Goal: Browse casually: Explore the website without a specific task or goal

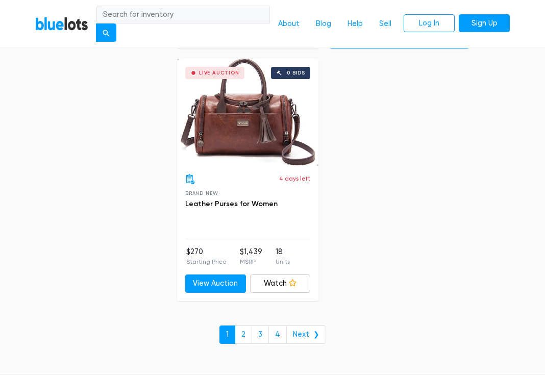
scroll to position [6632, 0]
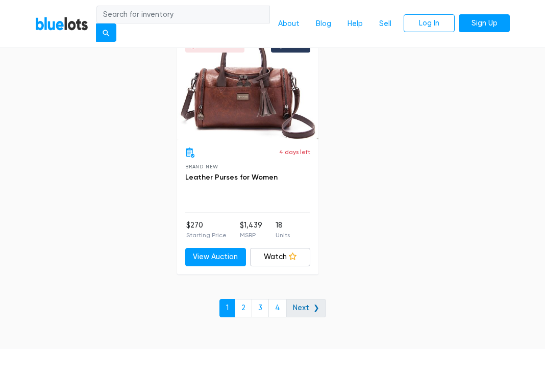
click at [307, 299] on link "Next ❯" at bounding box center [306, 308] width 40 height 18
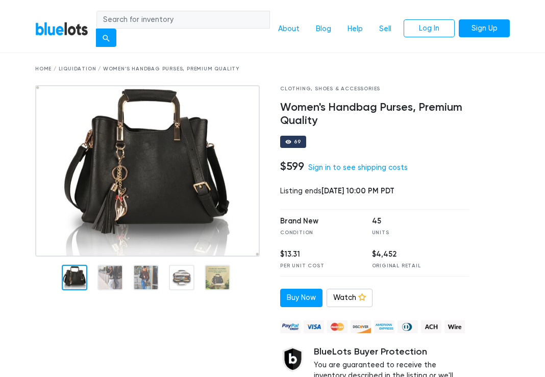
scroll to position [54, 0]
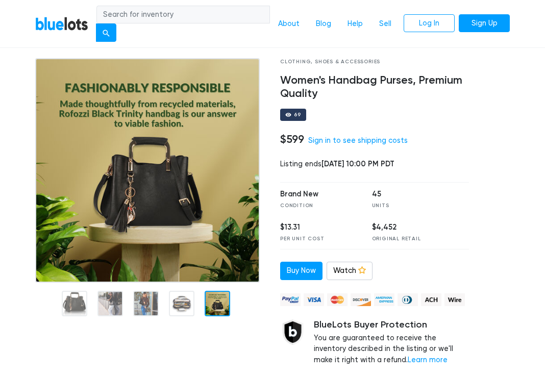
click at [495, 219] on div at bounding box center [497, 227] width 41 height 339
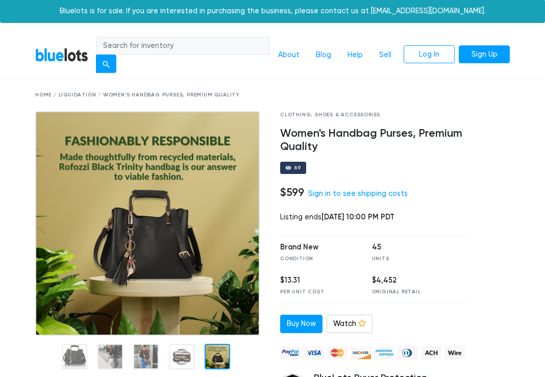
scroll to position [0, 0]
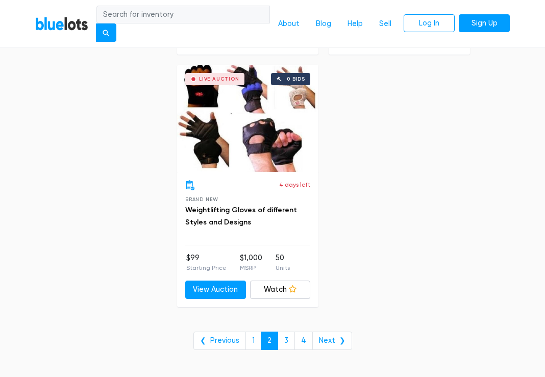
scroll to position [6416, 0]
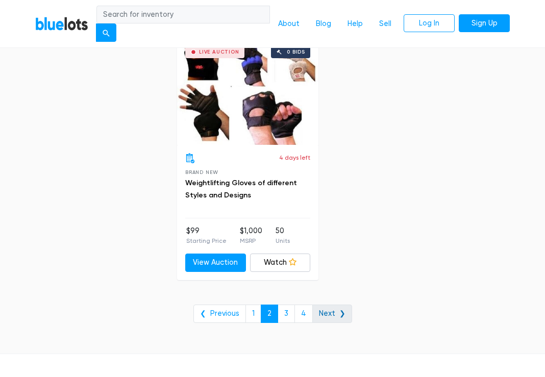
click at [325, 307] on link "Next ❯" at bounding box center [332, 314] width 40 height 18
